Goal: Obtain resource: Download file/media

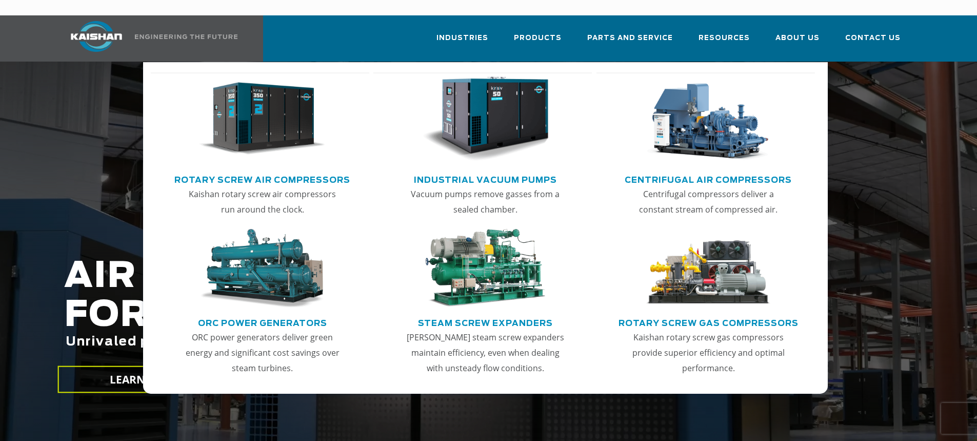
click at [515, 121] on img "Main menu" at bounding box center [485, 118] width 126 height 85
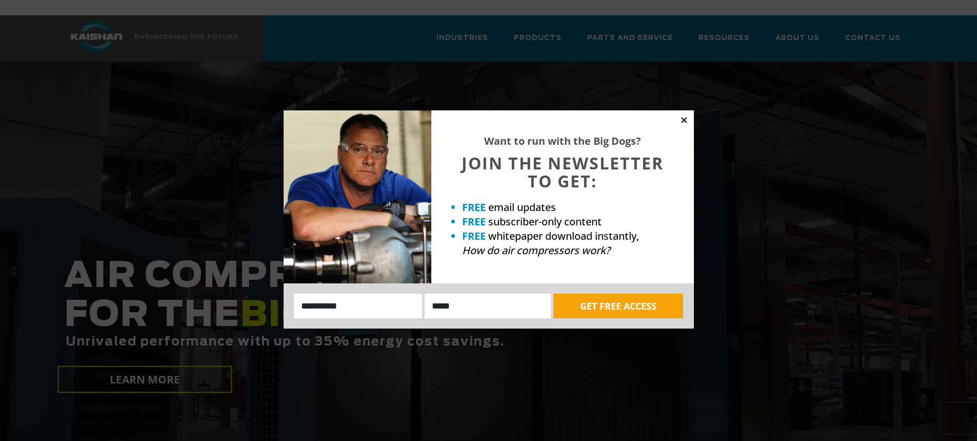
click at [685, 120] on icon at bounding box center [684, 120] width 6 height 6
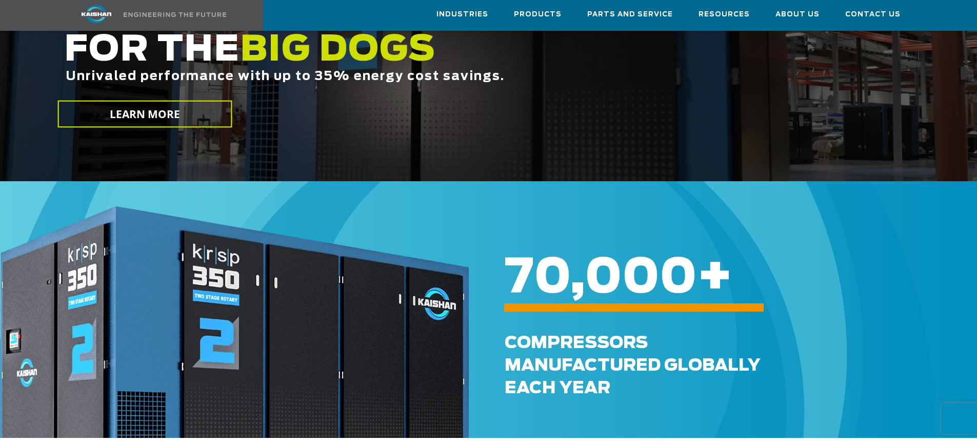
scroll to position [103, 0]
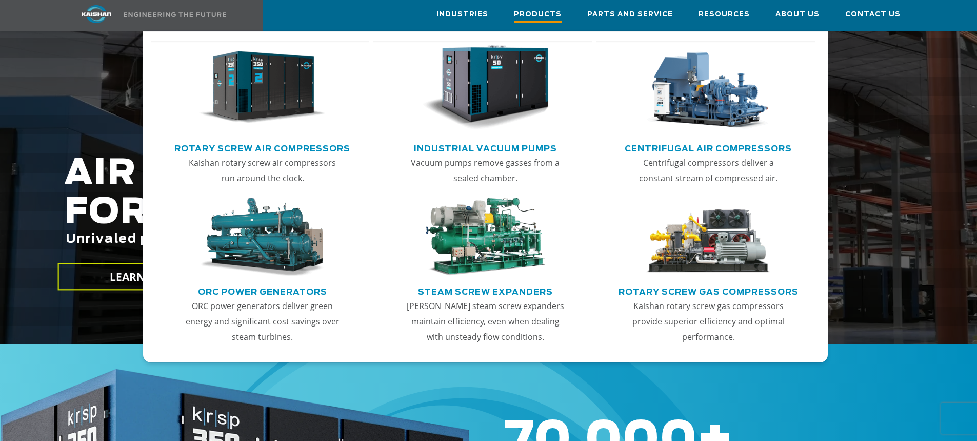
click at [558, 17] on span "Products" at bounding box center [538, 16] width 48 height 14
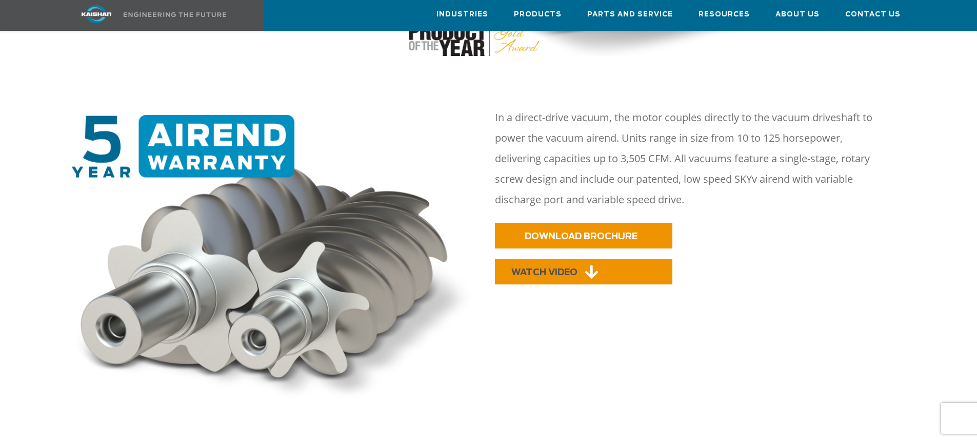
scroll to position [462, 0]
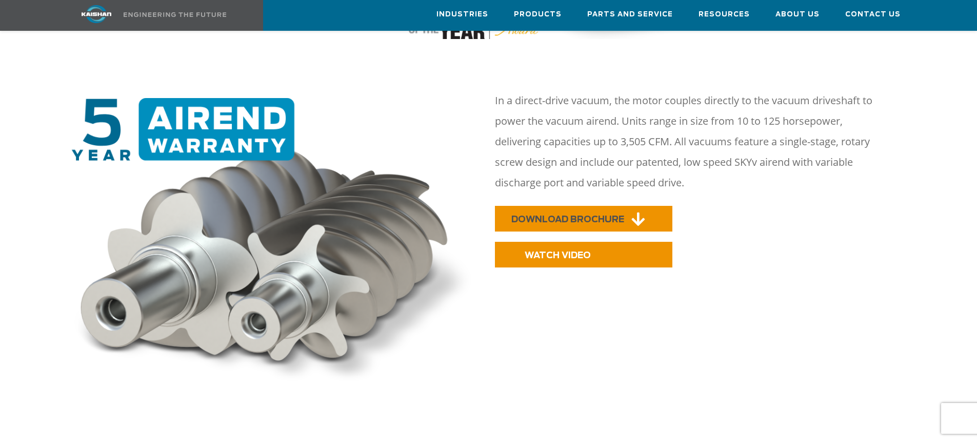
click at [600, 215] on span "DOWNLOAD BROCHURE" at bounding box center [568, 219] width 113 height 9
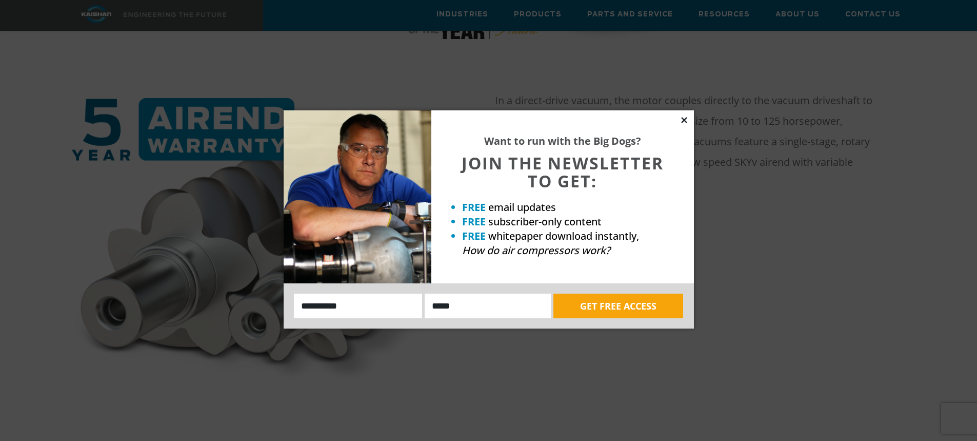
click at [684, 119] on icon at bounding box center [684, 119] width 9 height 9
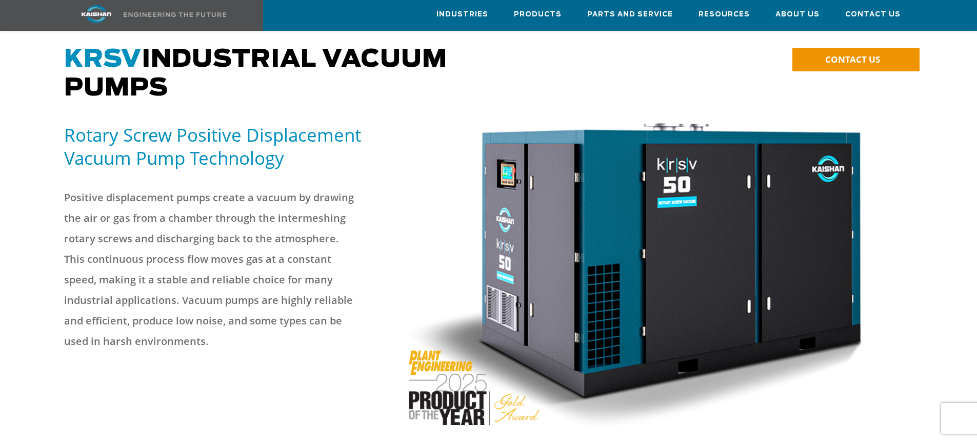
scroll to position [0, 0]
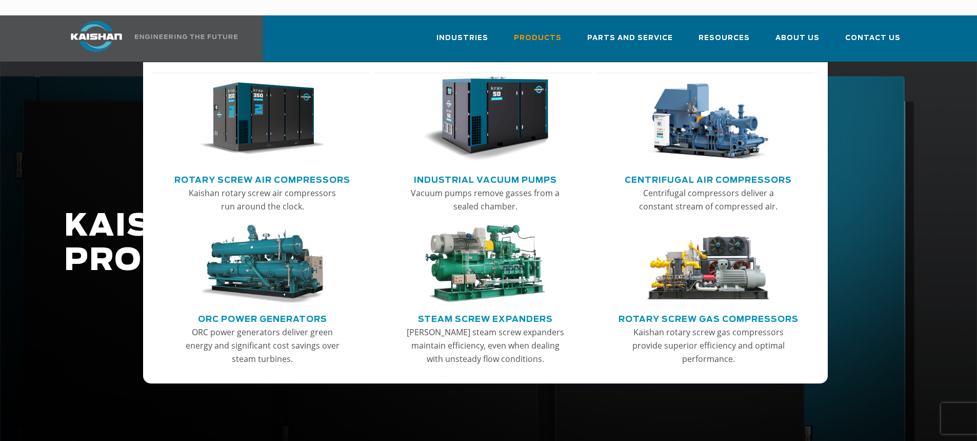
click at [513, 114] on img "Main menu" at bounding box center [485, 118] width 126 height 85
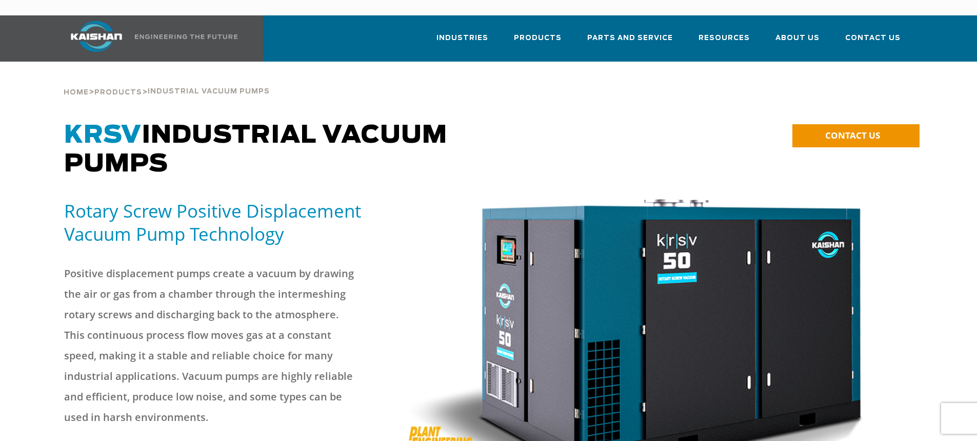
click at [343, 80] on div "Home > Products > Industrial Vacuum Pumps" at bounding box center [489, 81] width 862 height 39
